Goal: Communication & Community: Participate in discussion

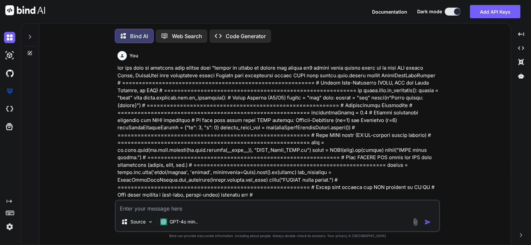
scroll to position [3, 0]
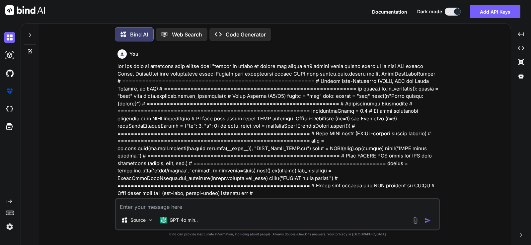
click at [31, 33] on icon at bounding box center [29, 35] width 5 height 5
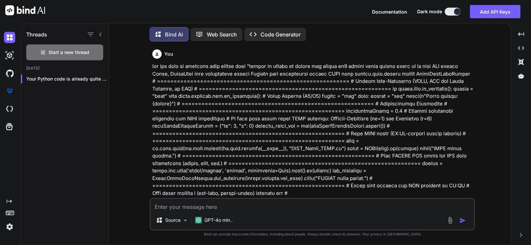
type textarea "x"
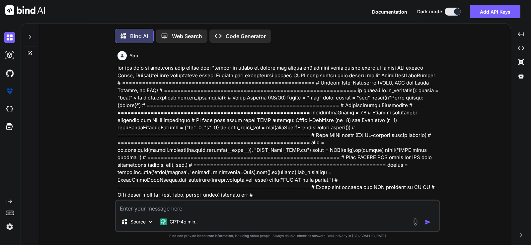
scroll to position [3, 0]
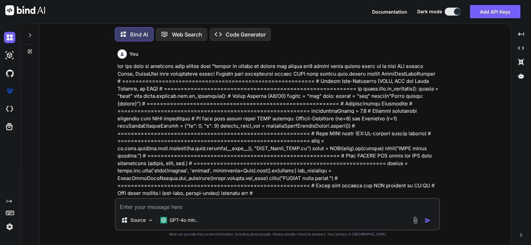
click at [28, 34] on icon at bounding box center [29, 35] width 5 height 5
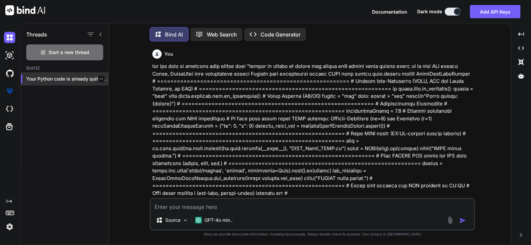
click at [101, 78] on div at bounding box center [101, 79] width 7 height 7
click at [99, 78] on icon "button" at bounding box center [101, 79] width 4 height 4
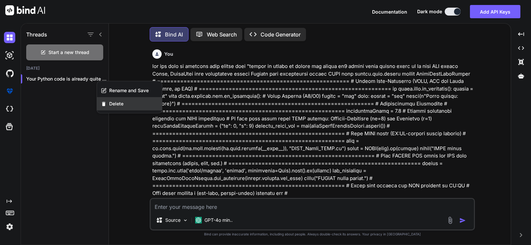
click at [108, 107] on div "Delete" at bounding box center [129, 103] width 65 height 13
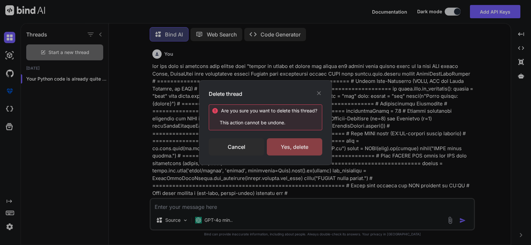
click at [289, 147] on div "Yes, delete" at bounding box center [294, 146] width 55 height 17
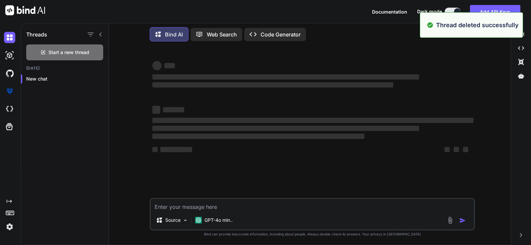
type textarea "x"
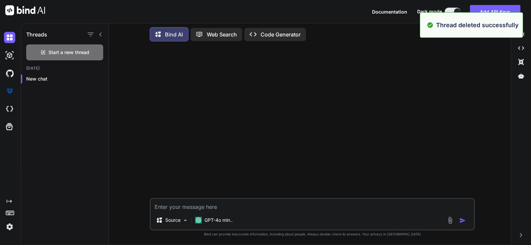
click at [102, 36] on div at bounding box center [94, 34] width 17 height 9
click at [99, 34] on icon at bounding box center [100, 34] width 5 height 5
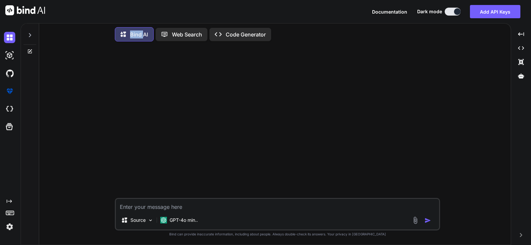
click at [99, 34] on div "Bind AI Web Search Created with Pixso. Code Generator Source GPT-4o min.. Creat…" at bounding box center [274, 135] width 471 height 220
